Goal: Task Accomplishment & Management: Use online tool/utility

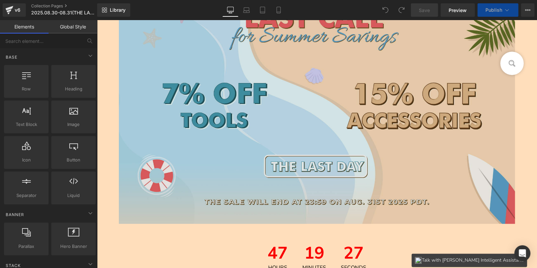
scroll to position [100, 0]
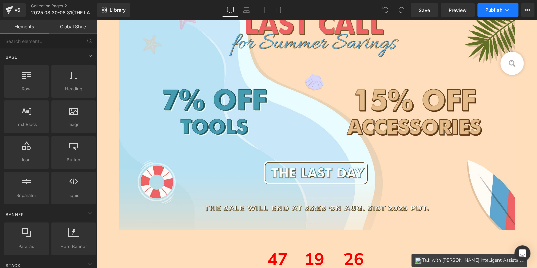
click at [494, 11] on span "Publish" at bounding box center [494, 9] width 17 height 5
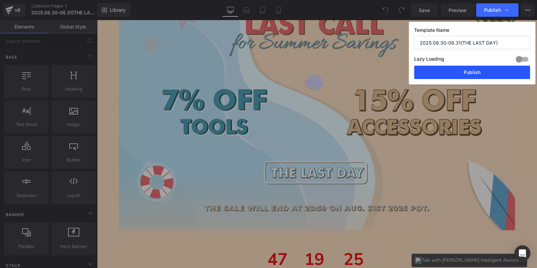
click at [463, 67] on button "Publish" at bounding box center [472, 72] width 116 height 13
